Goal: Task Accomplishment & Management: Use online tool/utility

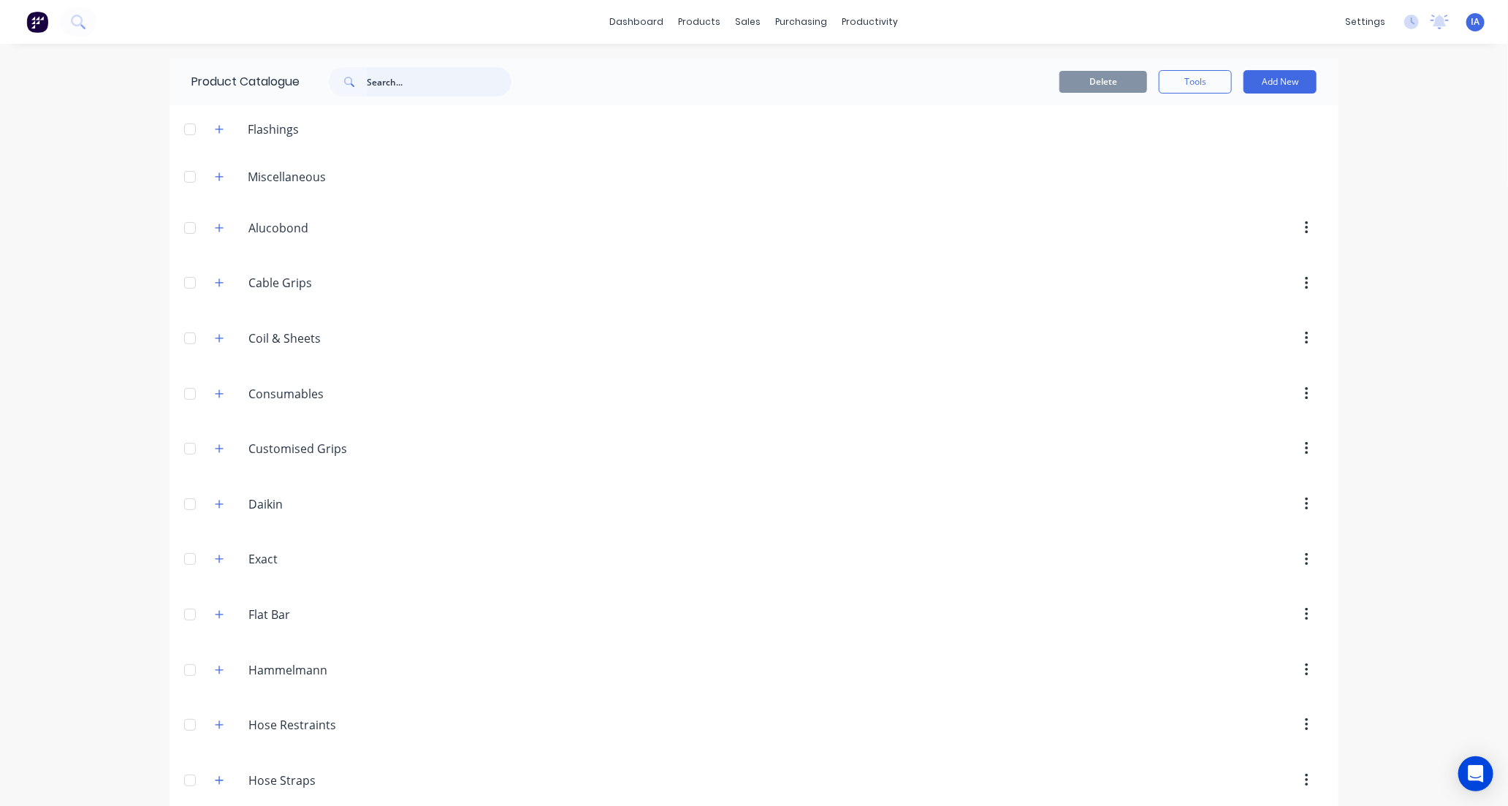
click at [385, 85] on input "text" at bounding box center [439, 81] width 145 height 29
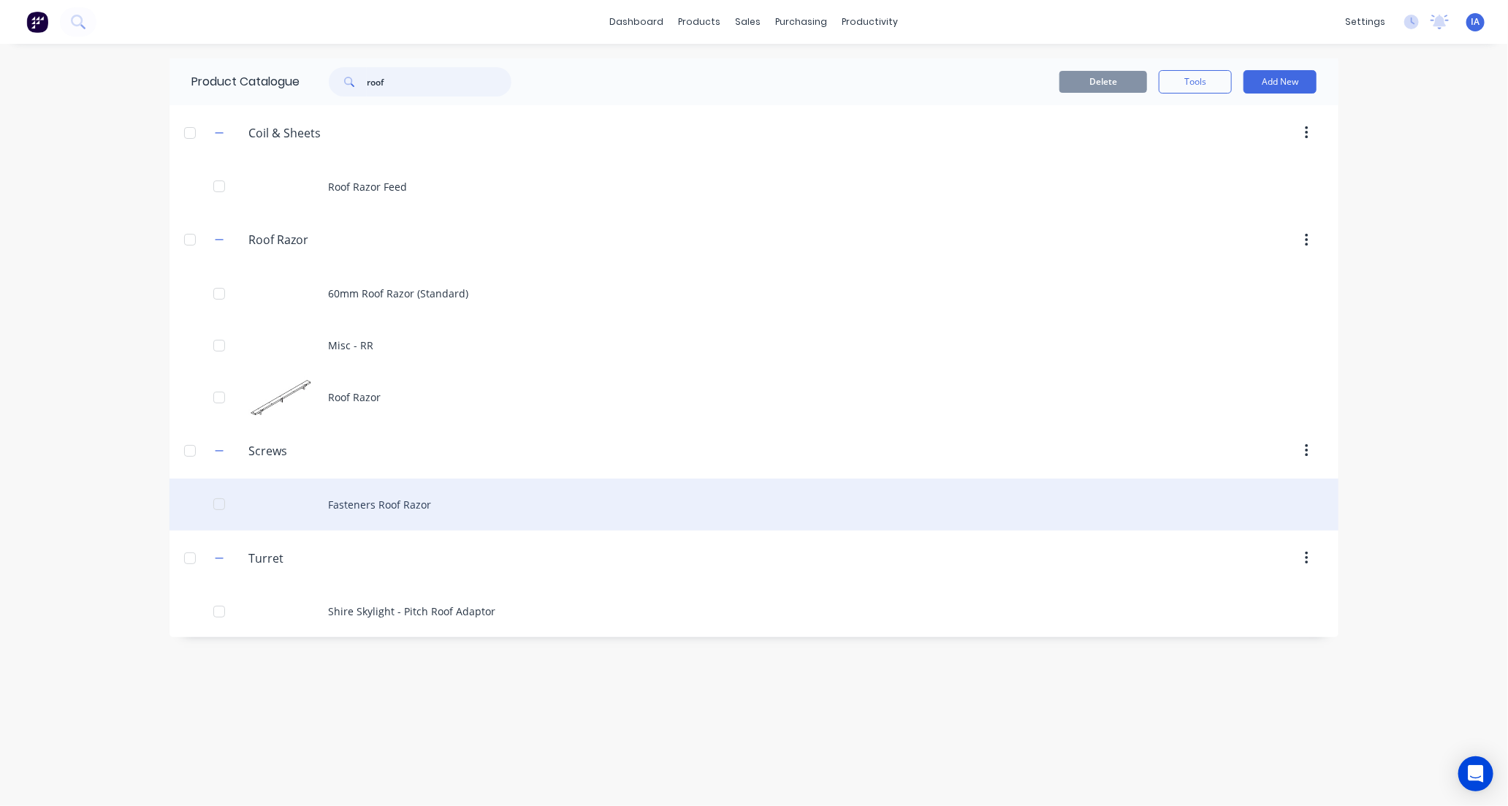
type input "roof"
click at [543, 508] on div "Fasteners Roof Razor" at bounding box center [753, 504] width 1169 height 52
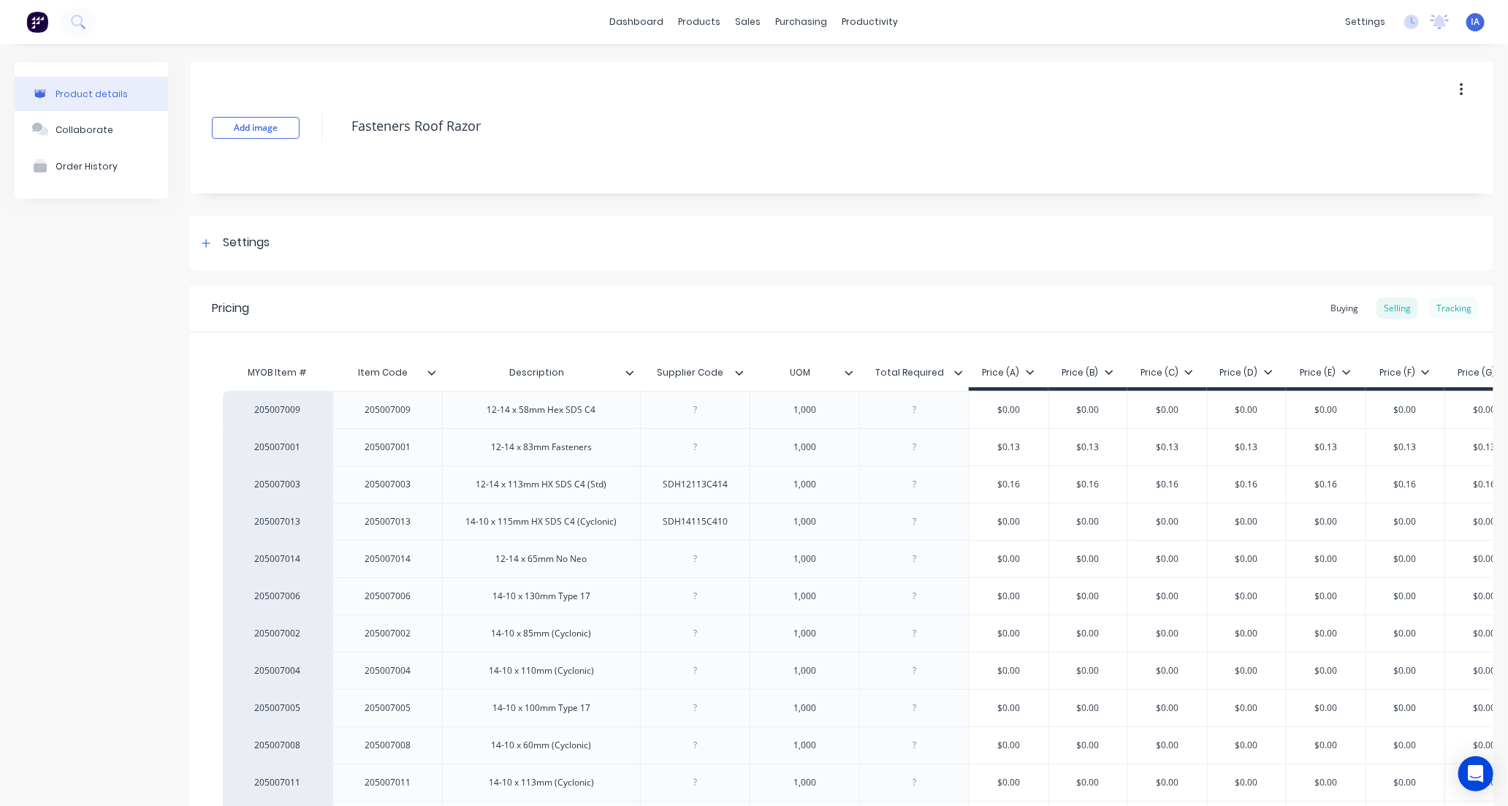
type textarea "x"
click at [1450, 312] on div "Tracking" at bounding box center [1454, 308] width 50 height 22
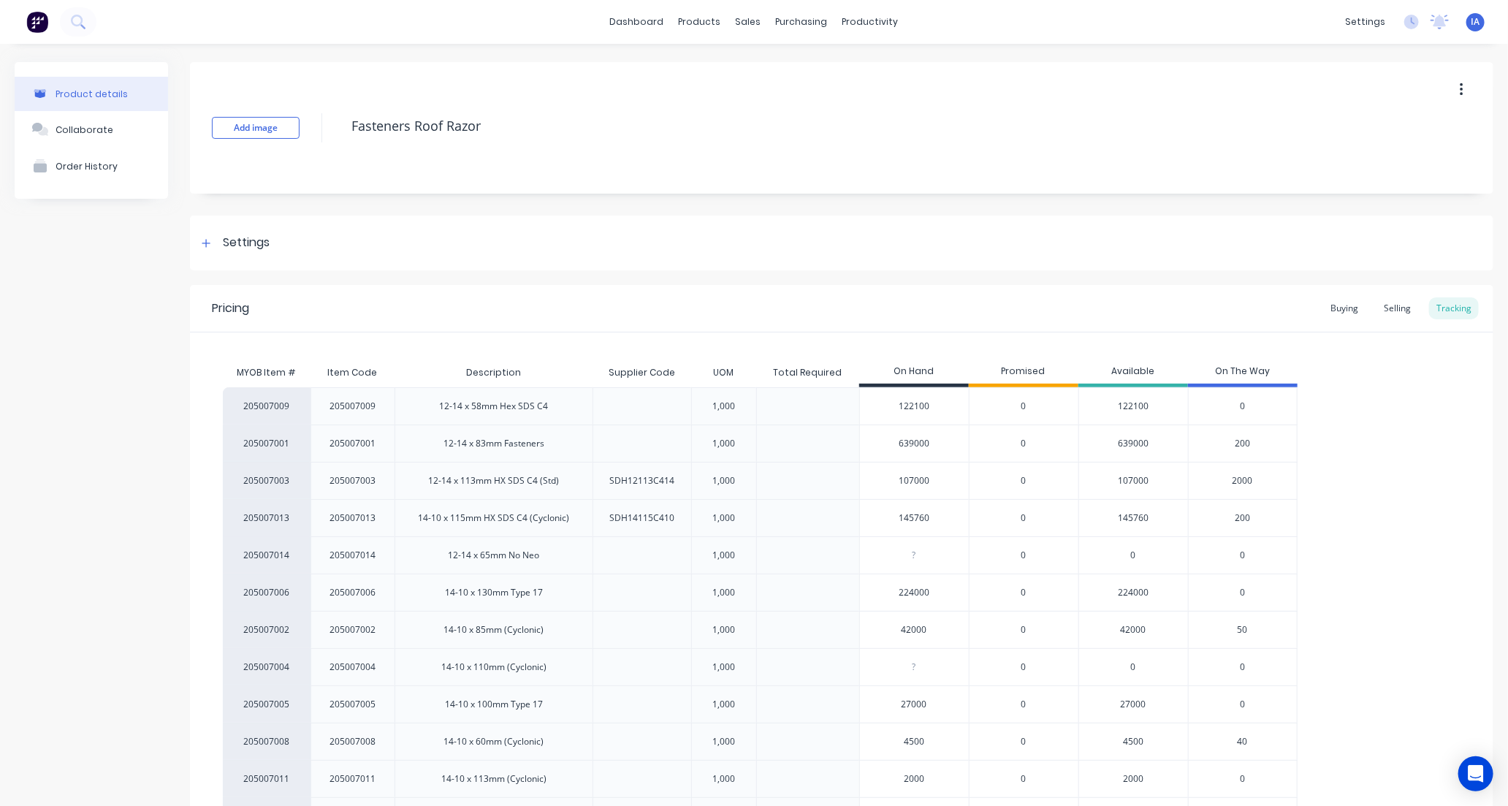
click at [896, 480] on input "107000" at bounding box center [914, 480] width 109 height 13
type input "00"
type textarea "x"
type input "89000"
type textarea "x"
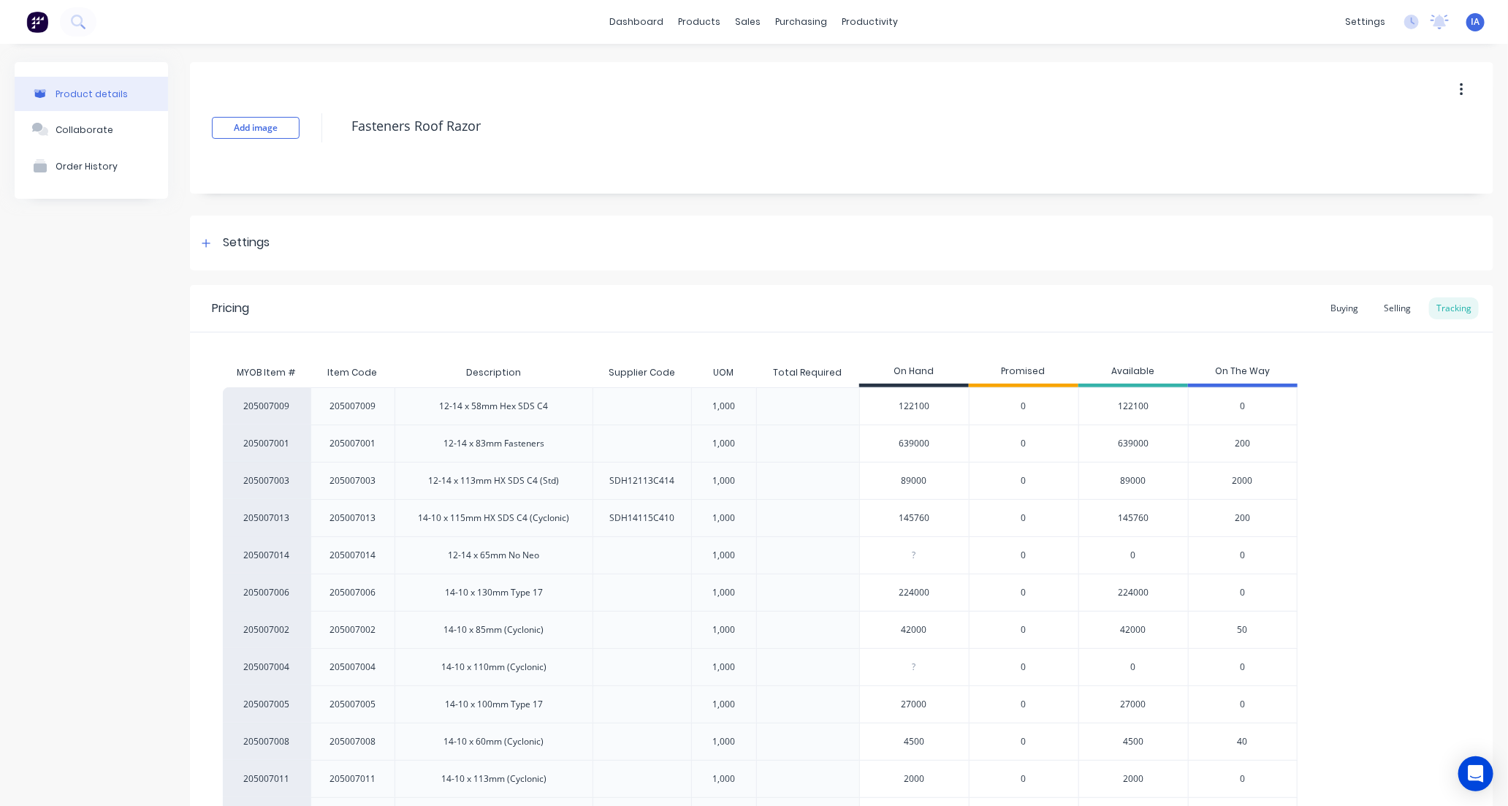
type input "89000"
click at [1352, 534] on div "205007009 205007009 12-14 x 58mm Hex SDS C4 1,000 122100 0 122100 0 205007001 2…" at bounding box center [841, 629] width 1237 height 485
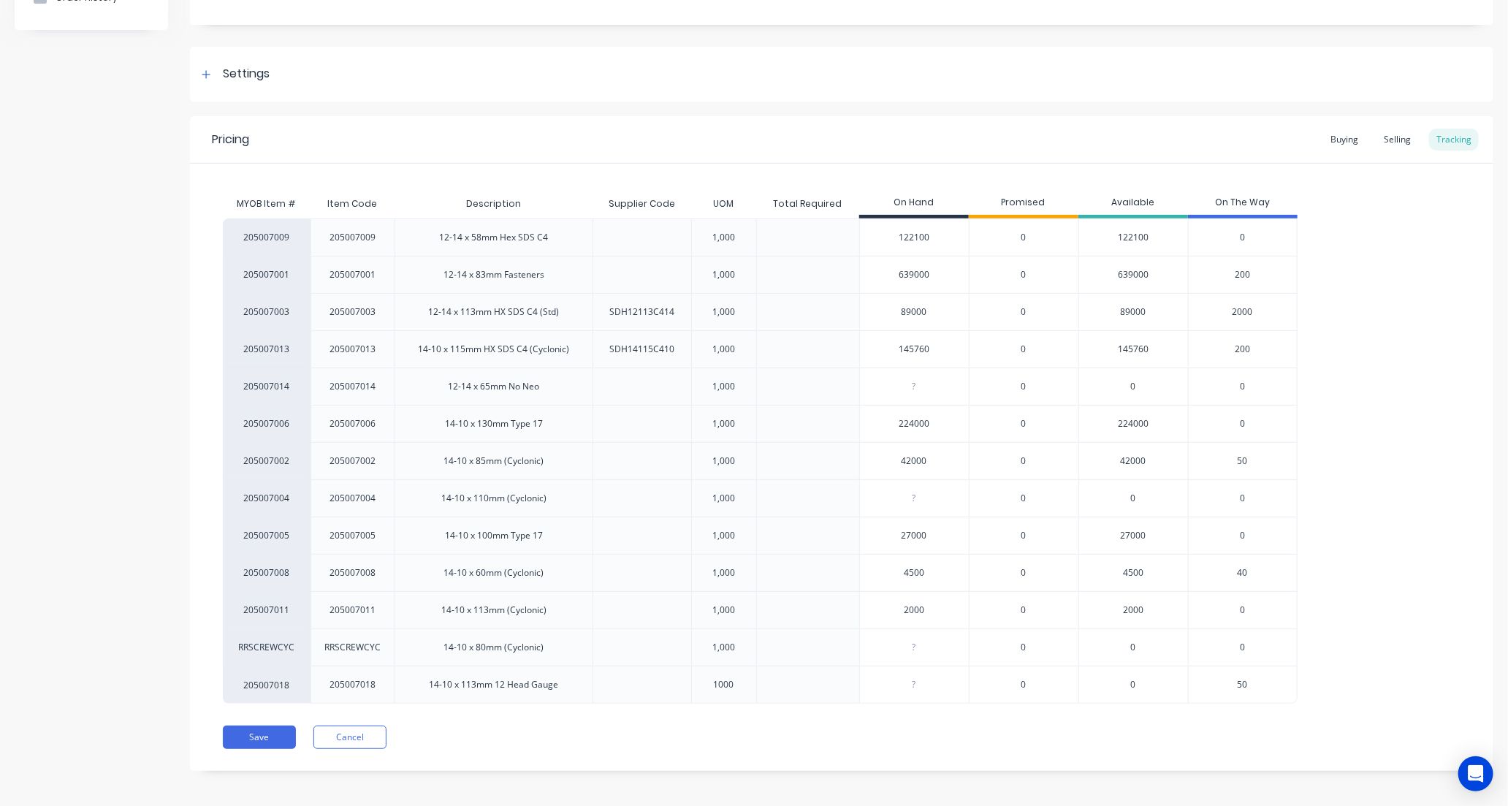
scroll to position [174, 0]
click at [264, 736] on button "Save" at bounding box center [259, 731] width 73 height 23
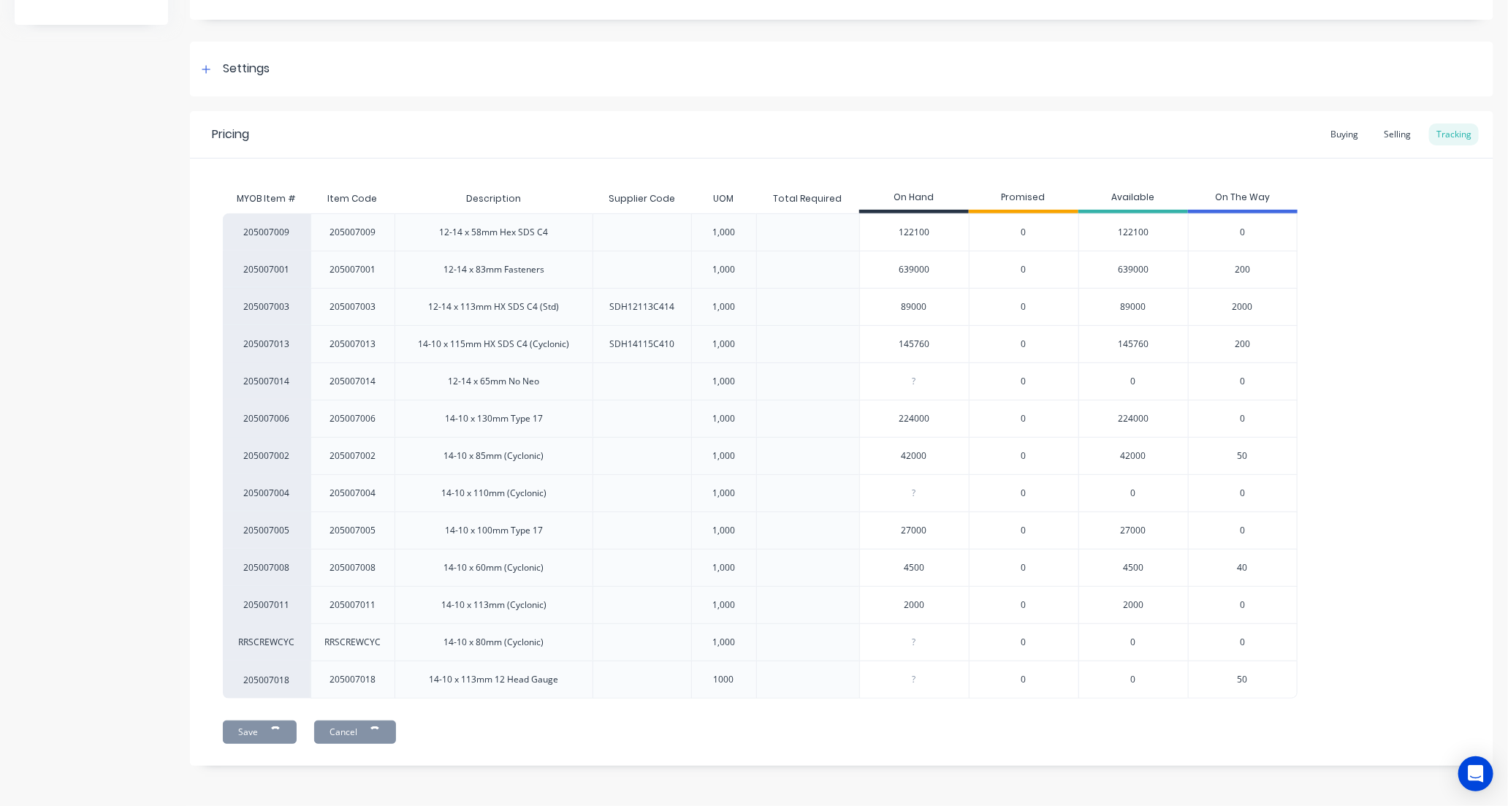
type textarea "x"
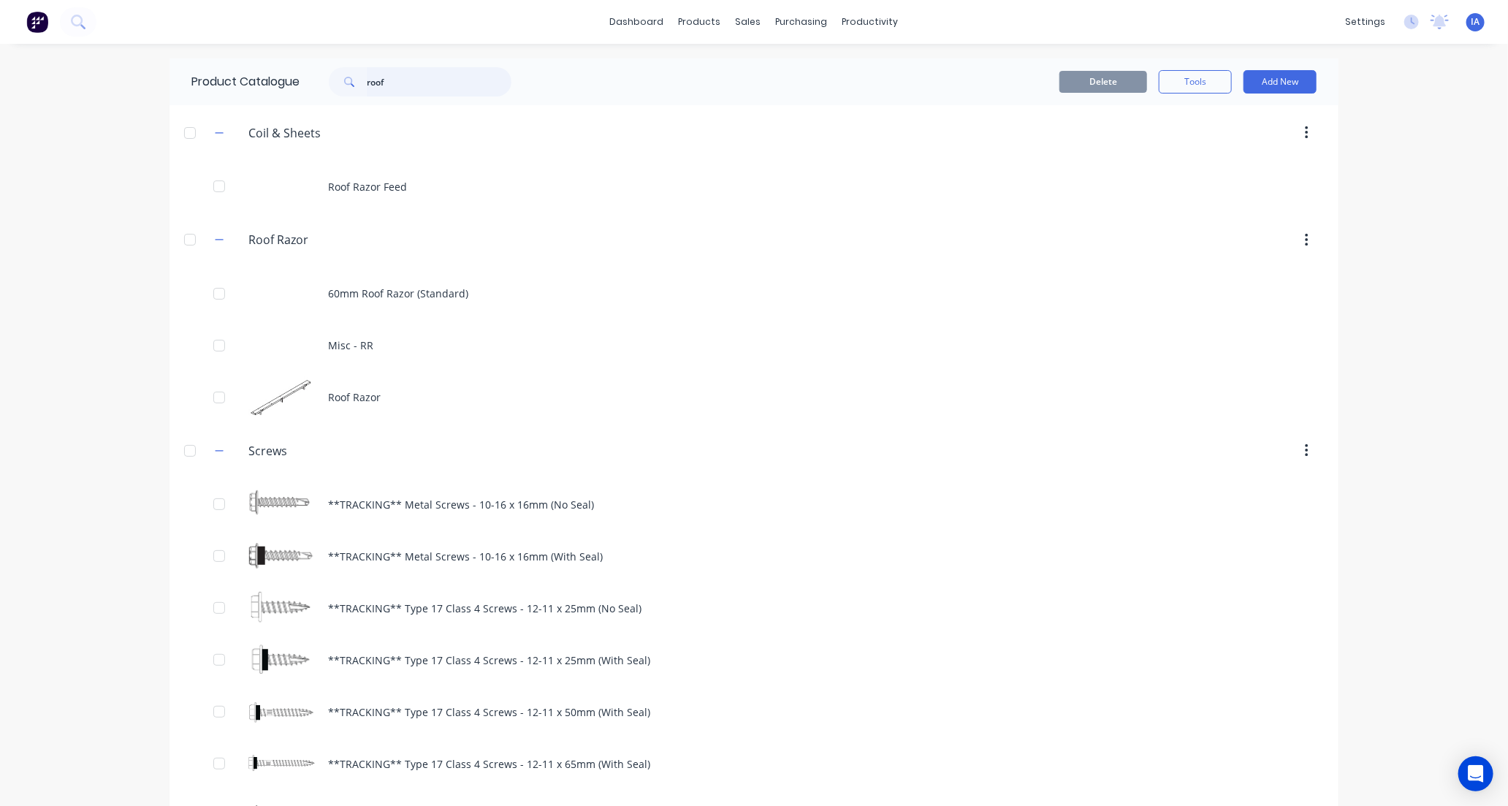
click at [395, 83] on input "roof" at bounding box center [439, 81] width 145 height 29
type input "r"
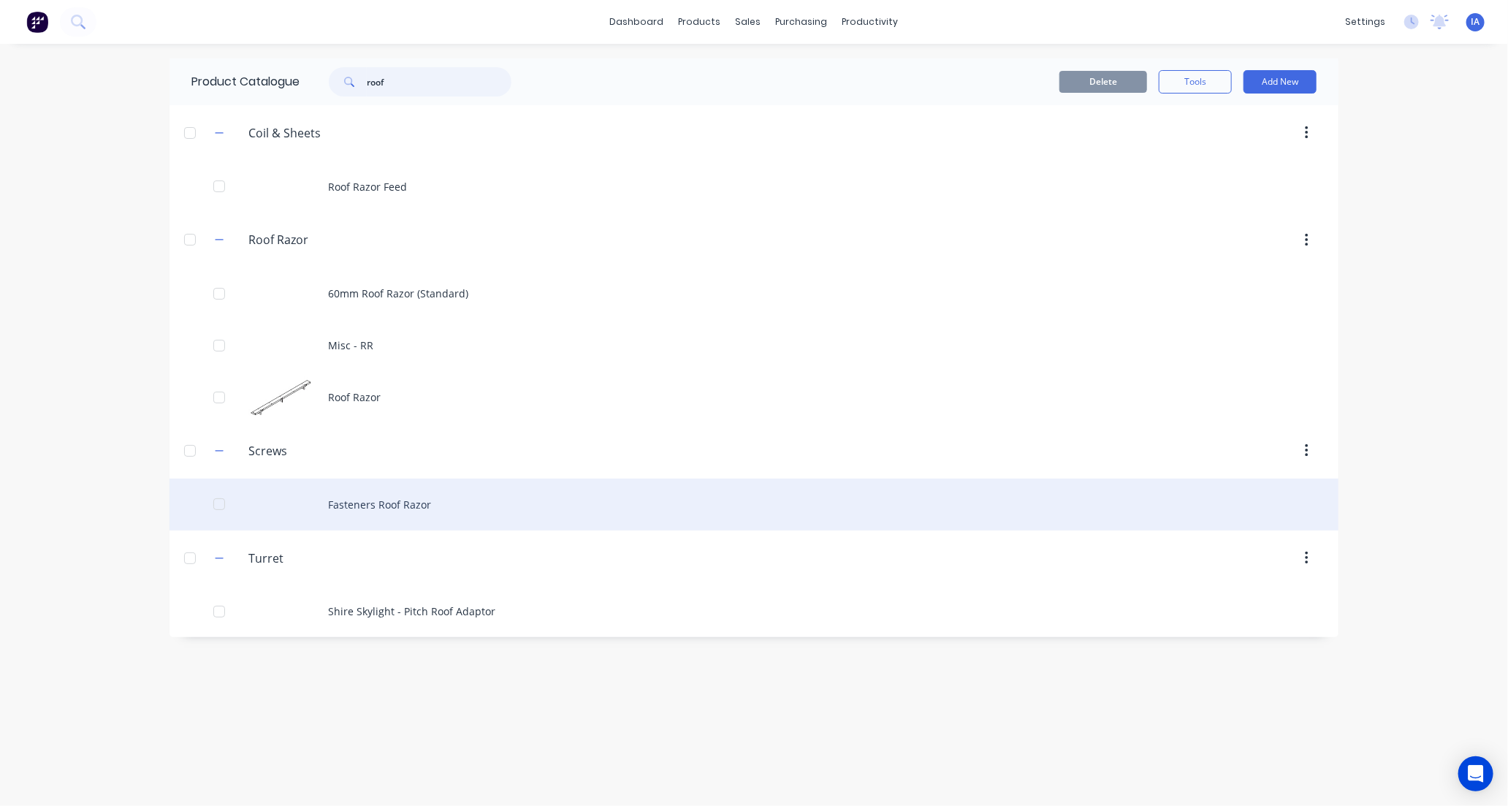
type input "roof"
click at [609, 485] on div "Fasteners Roof Razor" at bounding box center [753, 504] width 1169 height 52
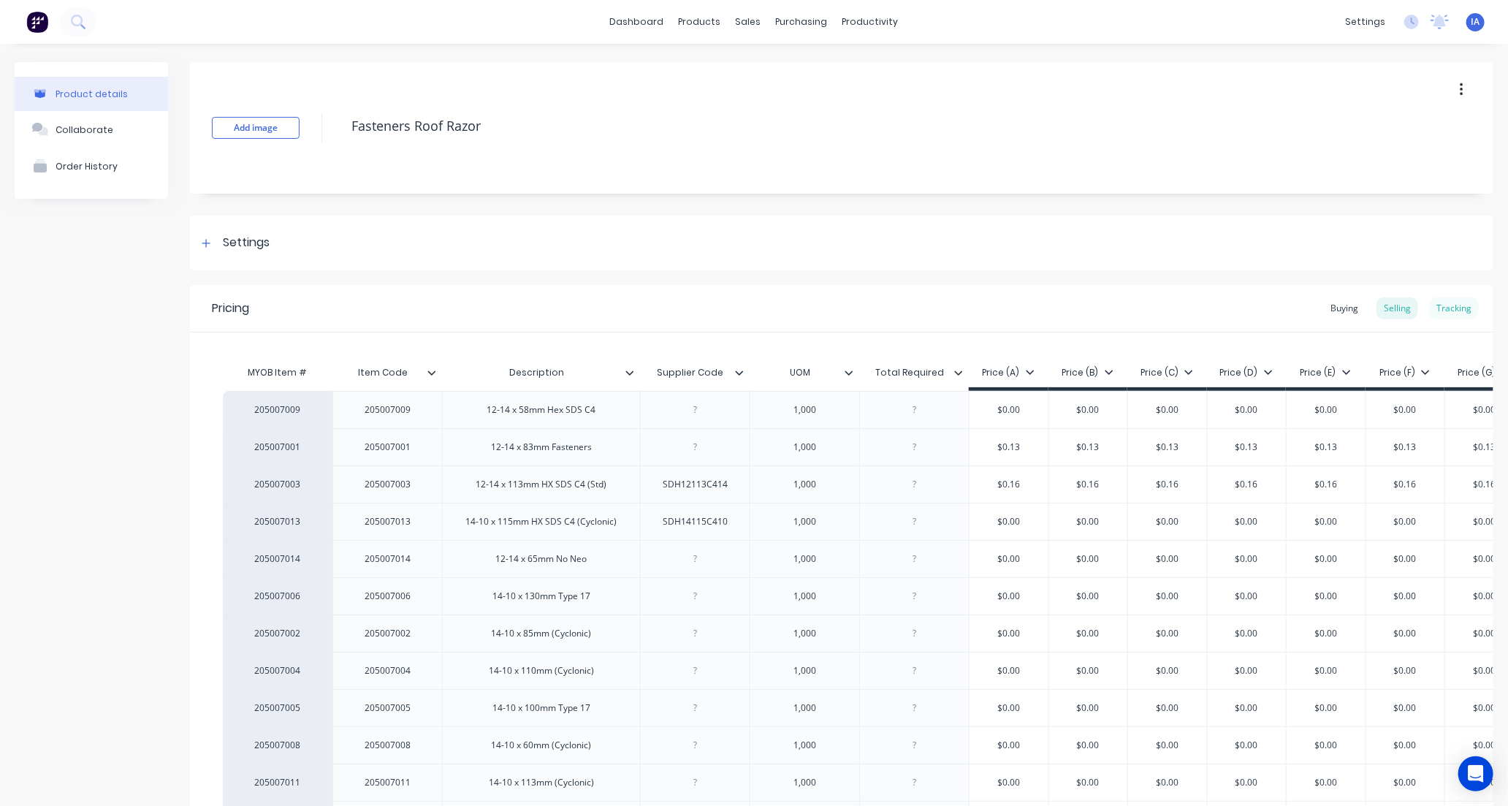
type textarea "x"
drag, startPoint x: 1430, startPoint y: 305, endPoint x: 1343, endPoint y: 393, distance: 124.0
click at [1430, 308] on div "Tracking" at bounding box center [1454, 308] width 50 height 22
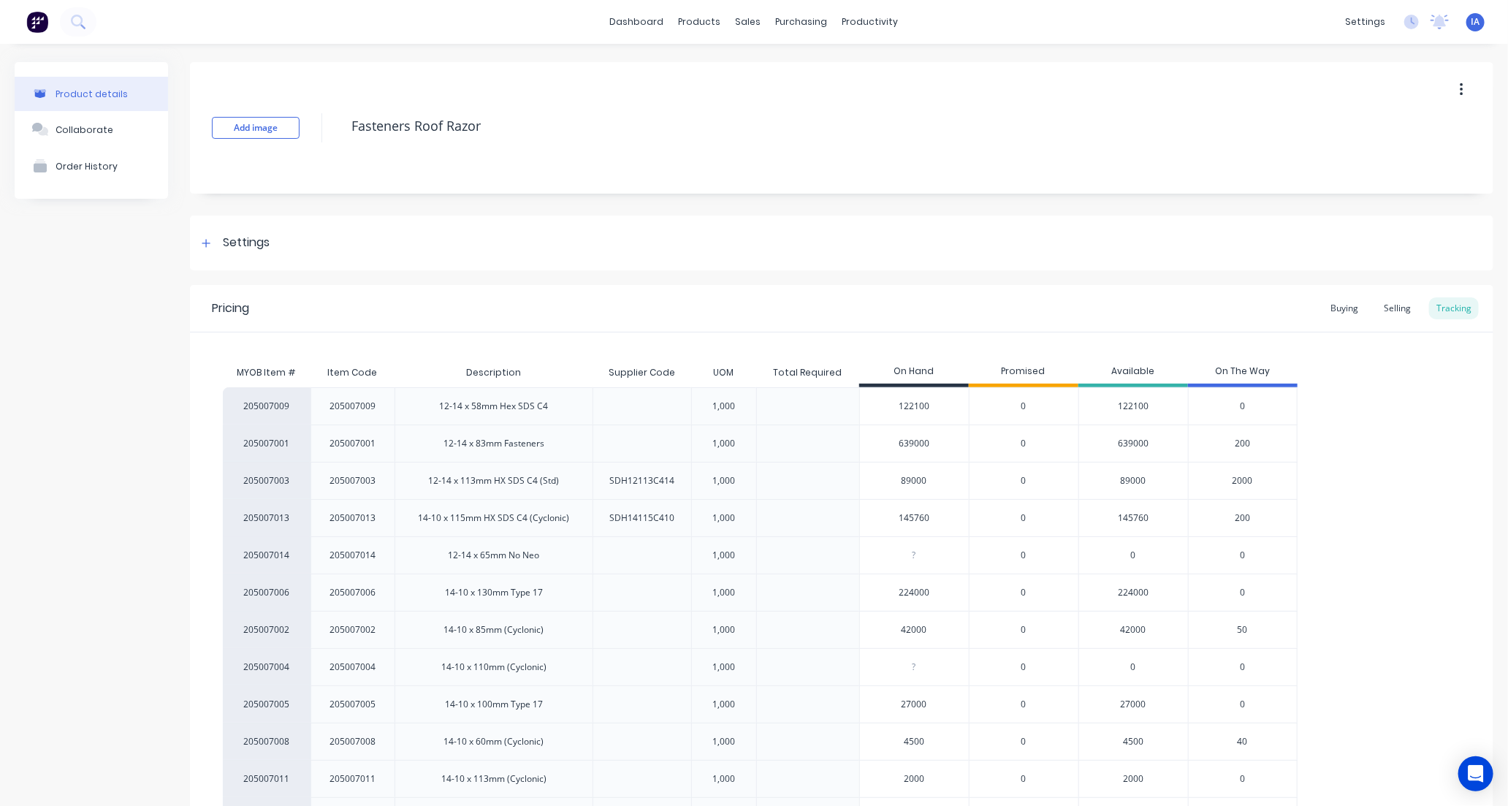
click at [895, 480] on input "89000" at bounding box center [914, 480] width 109 height 13
type input "000"
type textarea "x"
type input "27000"
type textarea "x"
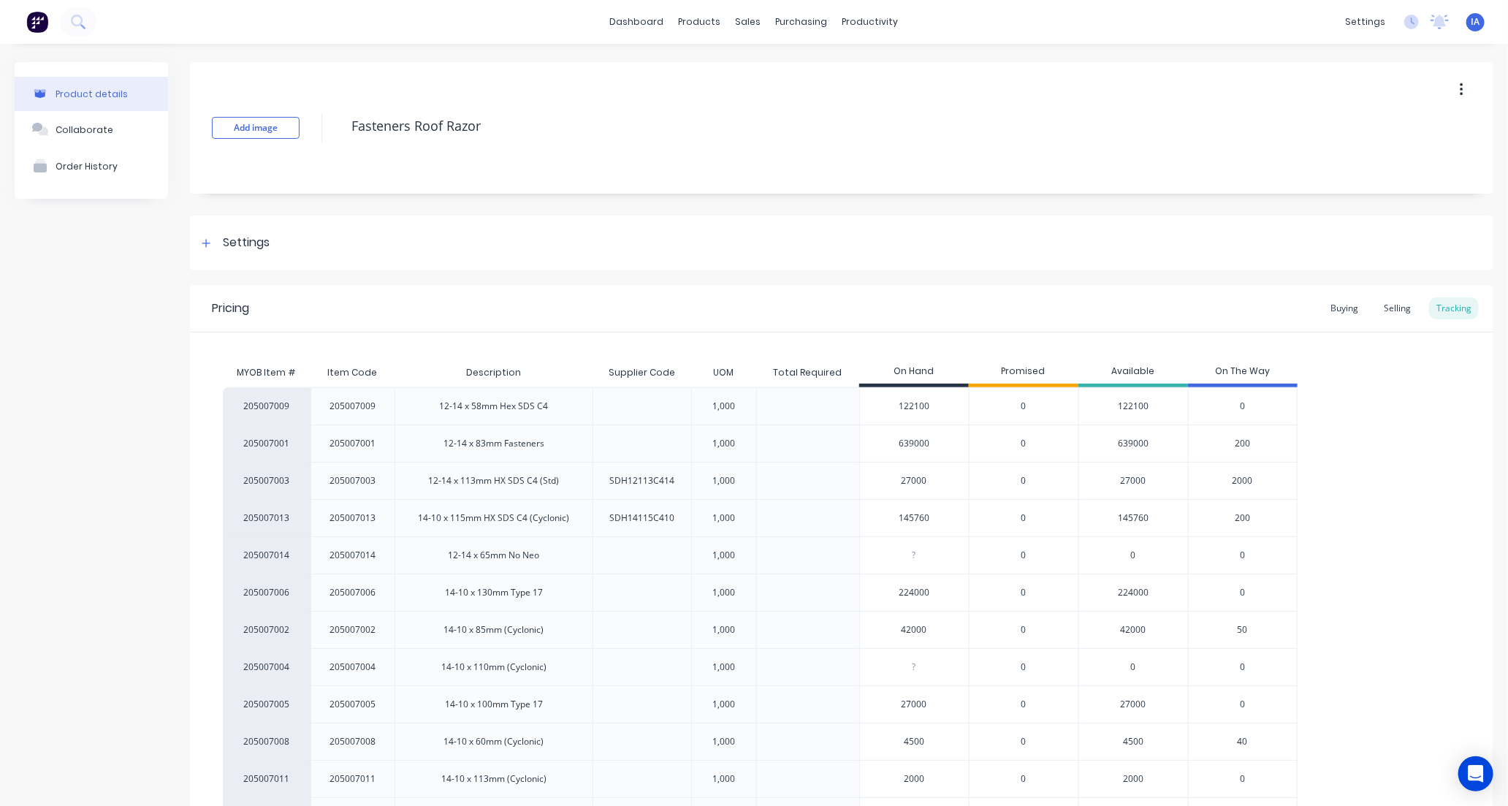
type input "27000"
click at [1391, 490] on div "205007009 205007009 12-14 x 58mm Hex SDS C4 1,000 122100 0 122100 0 205007001 2…" at bounding box center [841, 629] width 1237 height 485
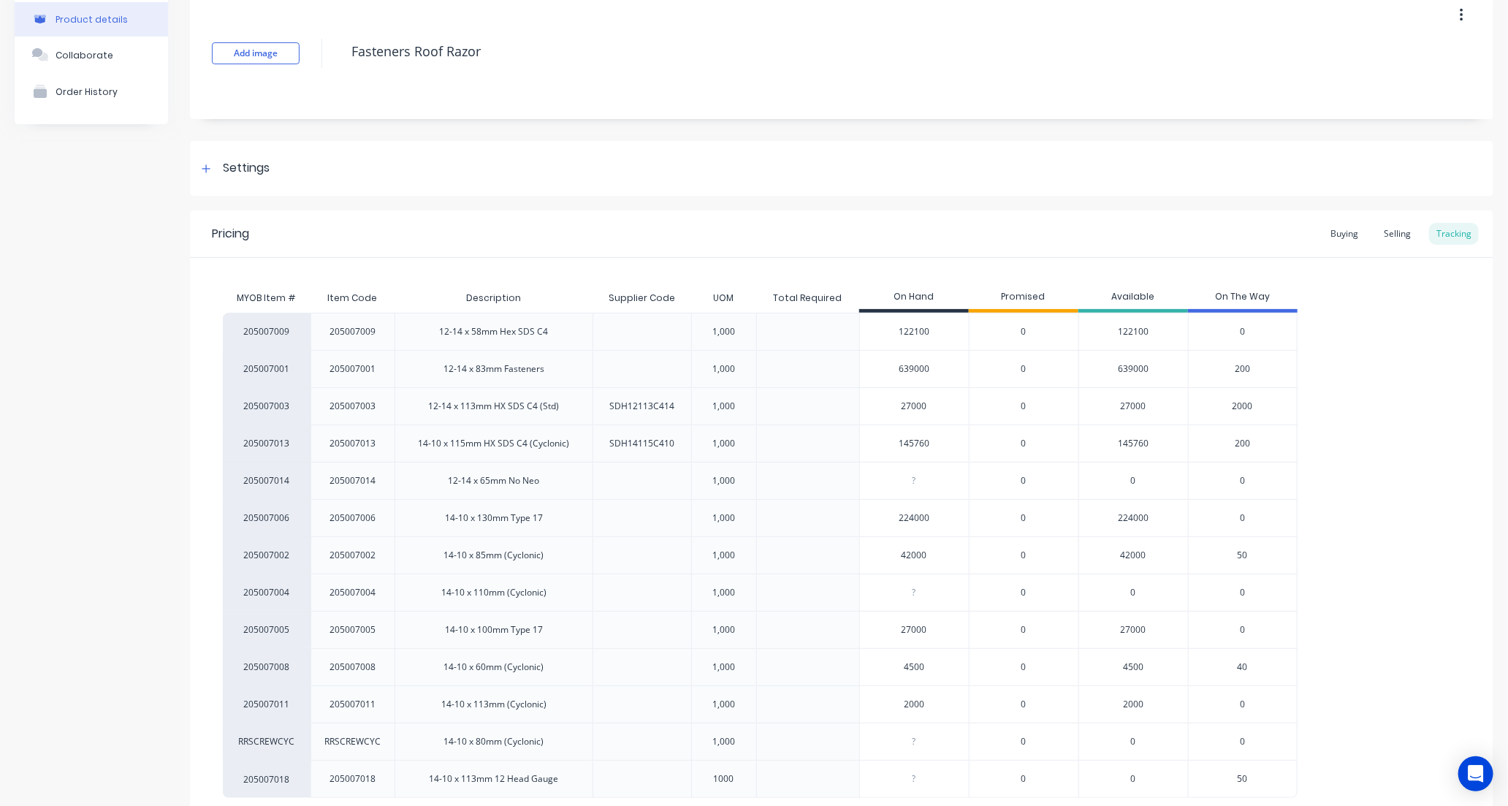
scroll to position [174, 0]
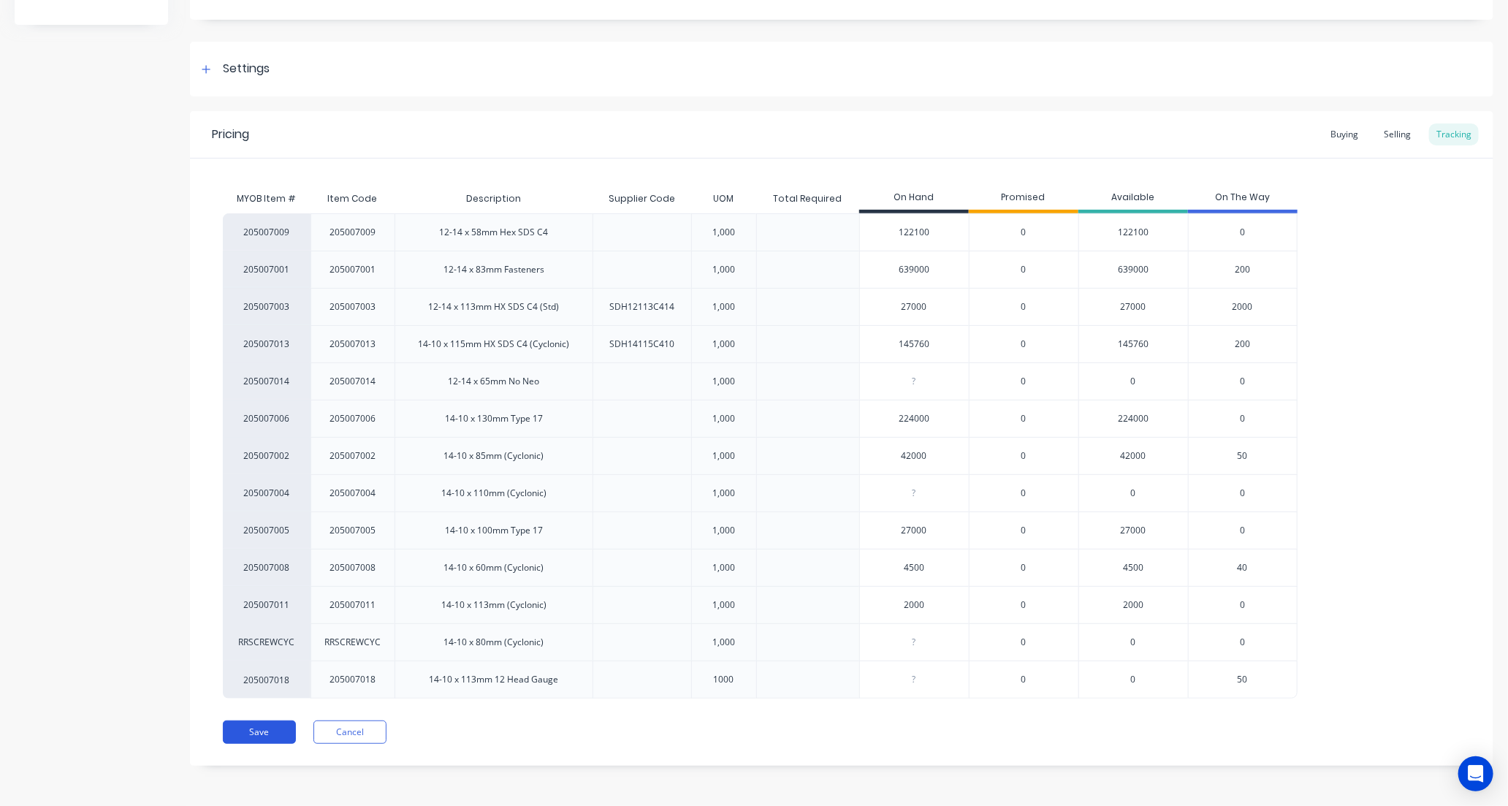
click at [264, 728] on button "Save" at bounding box center [259, 731] width 73 height 23
type textarea "x"
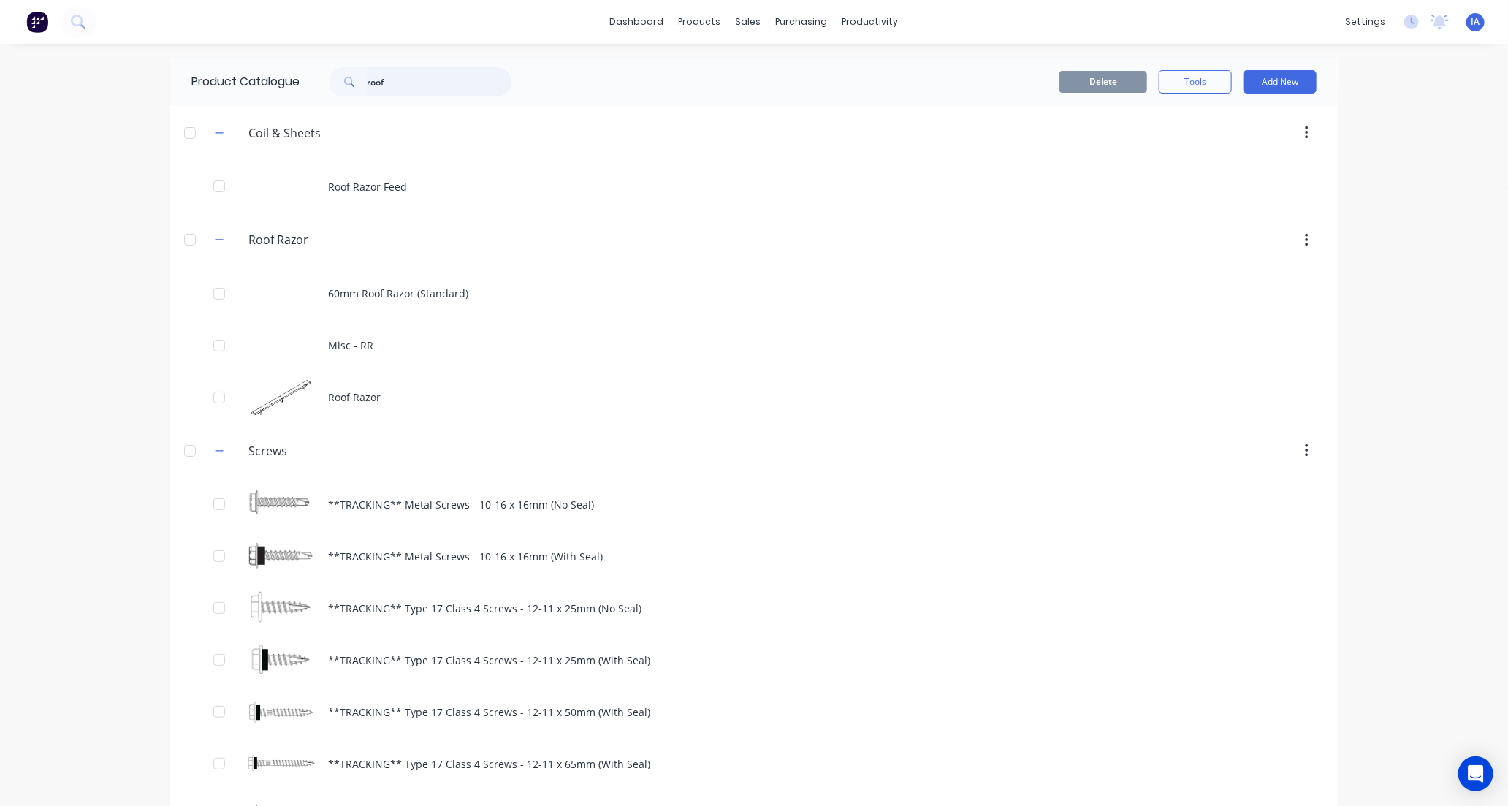
click at [413, 83] on input "roof" at bounding box center [439, 81] width 145 height 29
type input "r"
